Goal: Task Accomplishment & Management: Manage account settings

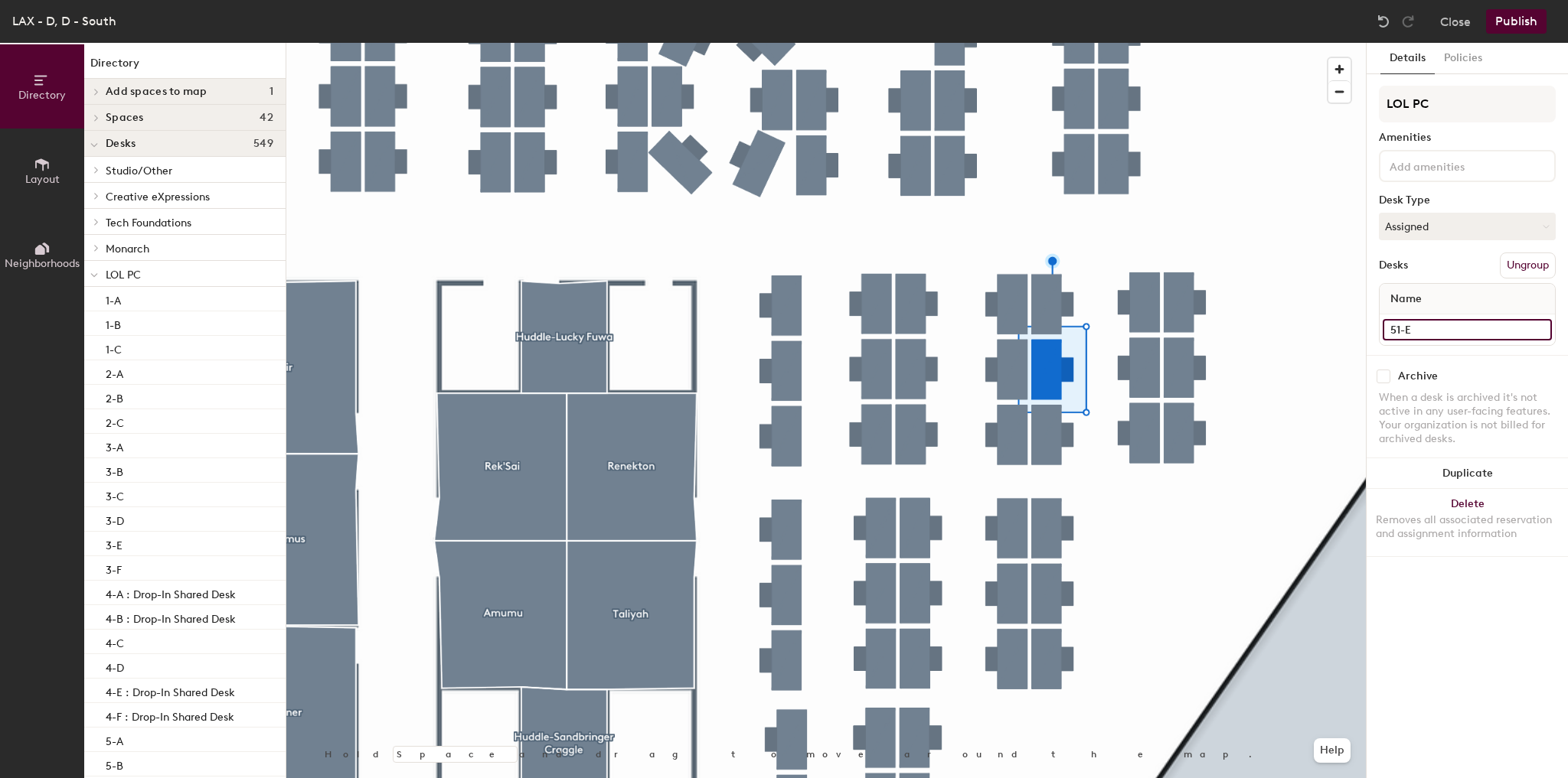
click at [1449, 329] on input "51-E" at bounding box center [1467, 329] width 169 height 21
click at [1463, 332] on input "51-E : Drop-In Sared Desk" at bounding box center [1467, 329] width 169 height 21
type input "51-E : Drop-In Shared Desk"
click at [1421, 221] on button "Assigned" at bounding box center [1467, 226] width 177 height 28
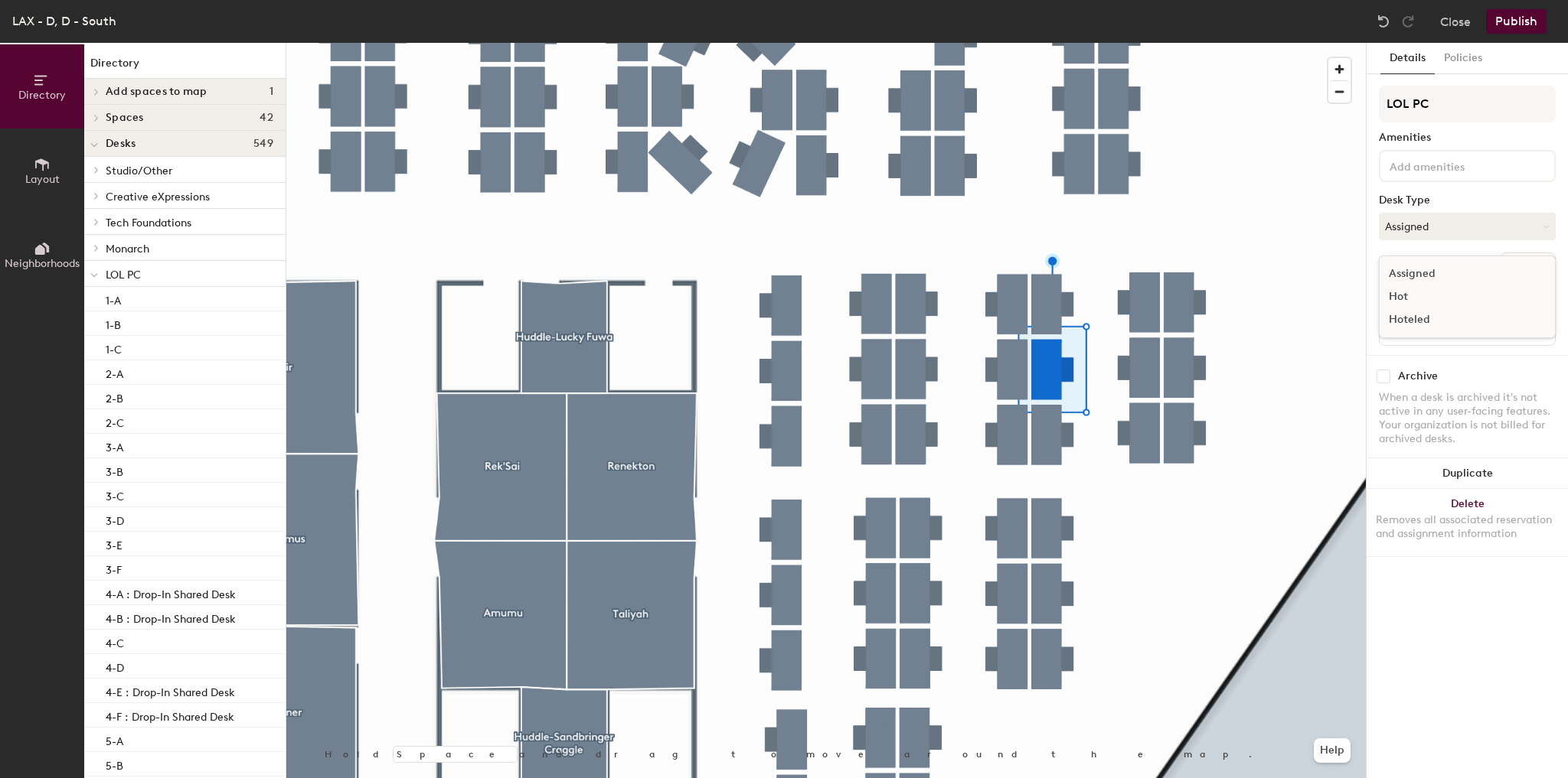
click at [1410, 291] on div "Hot" at bounding box center [1455, 297] width 153 height 23
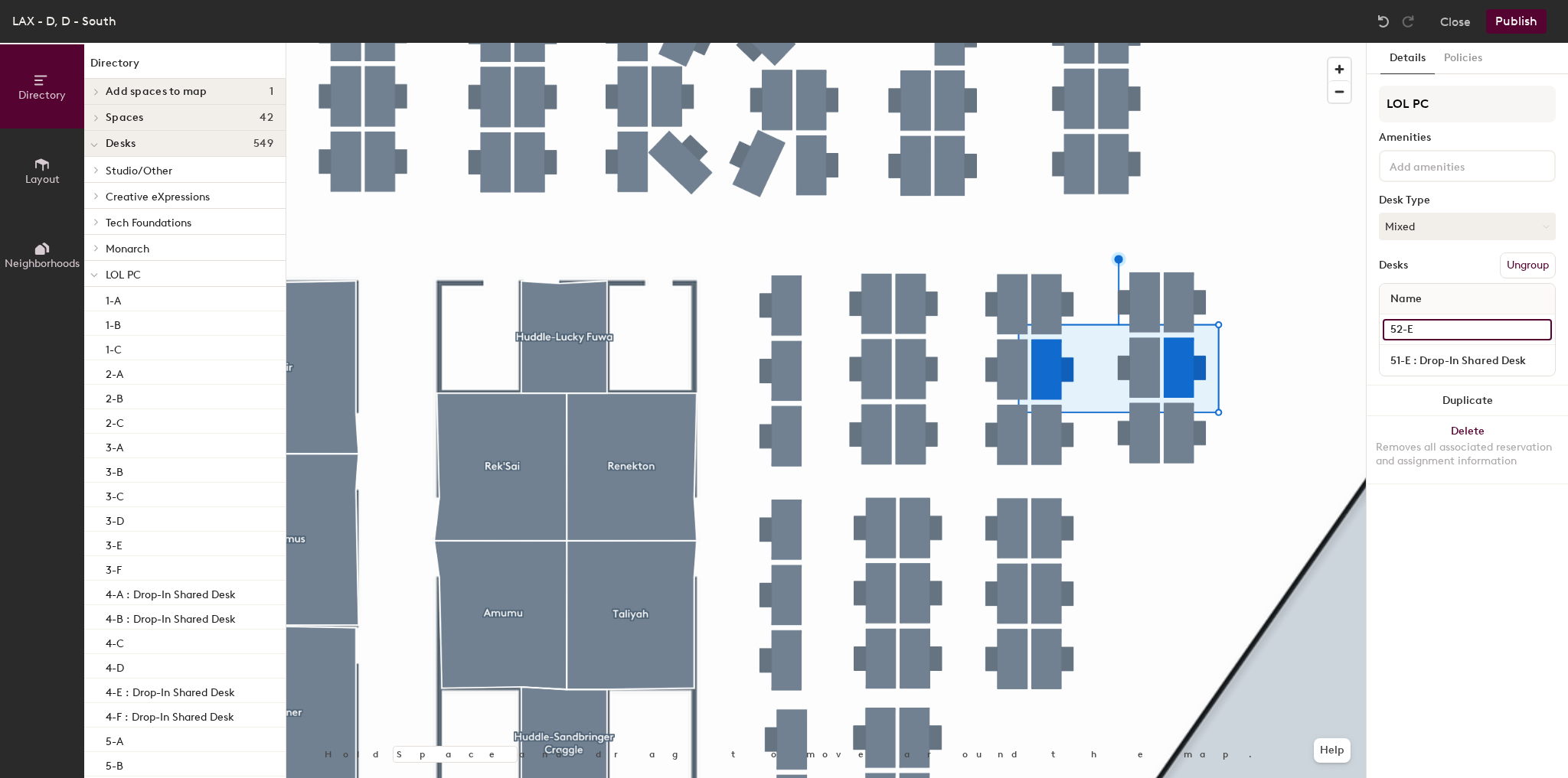
click at [1435, 319] on input "52-E" at bounding box center [1467, 329] width 169 height 21
type input "52-E : Drop-In Shared Desk"
click at [1434, 222] on button "Mixed" at bounding box center [1467, 226] width 177 height 28
click at [1409, 289] on div "Hot" at bounding box center [1455, 297] width 153 height 23
click at [1519, 9] on button "Publish" at bounding box center [1516, 21] width 60 height 25
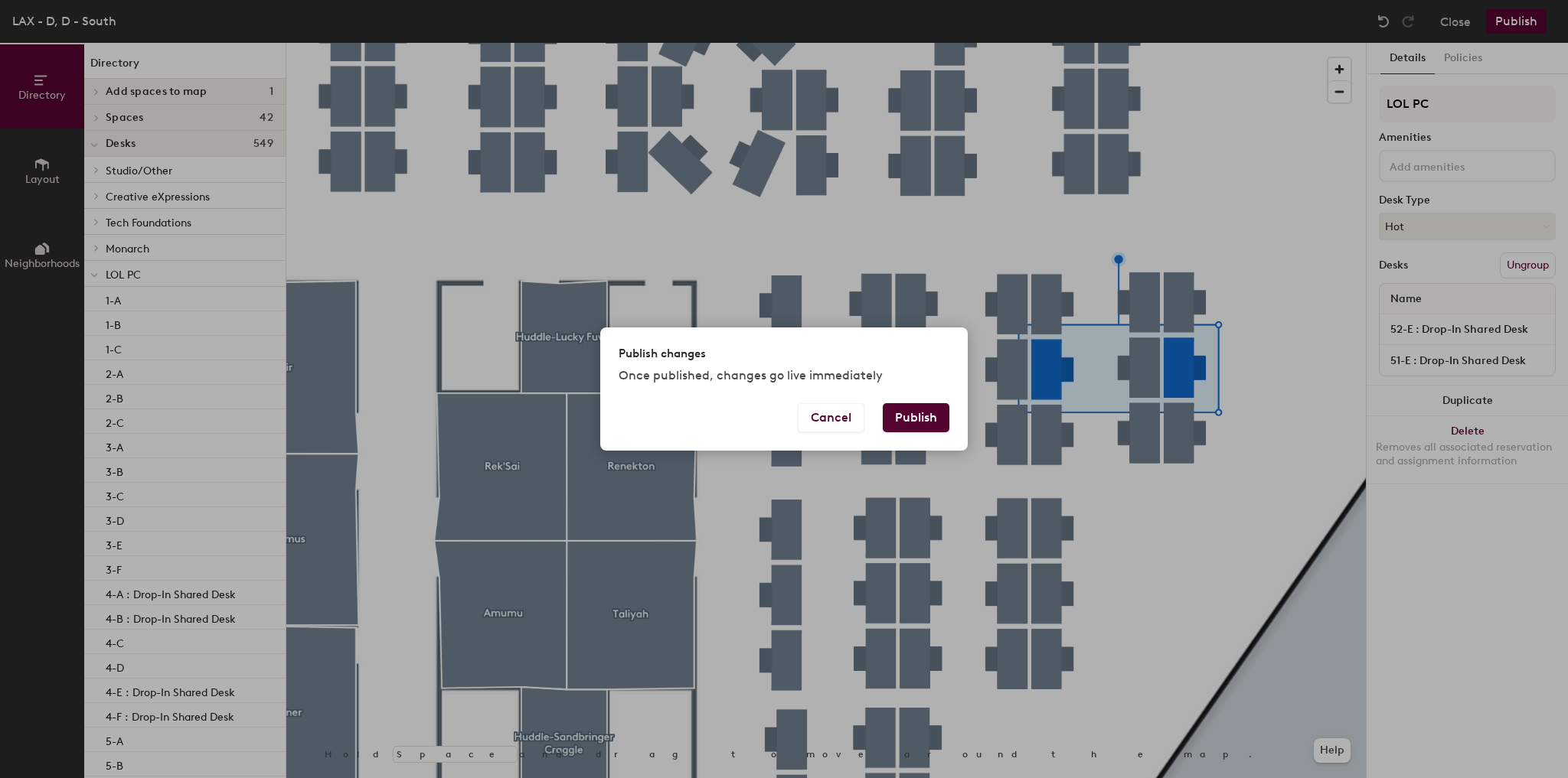
click at [916, 418] on button "Publish" at bounding box center [916, 418] width 66 height 29
